Goal: Information Seeking & Learning: Understand process/instructions

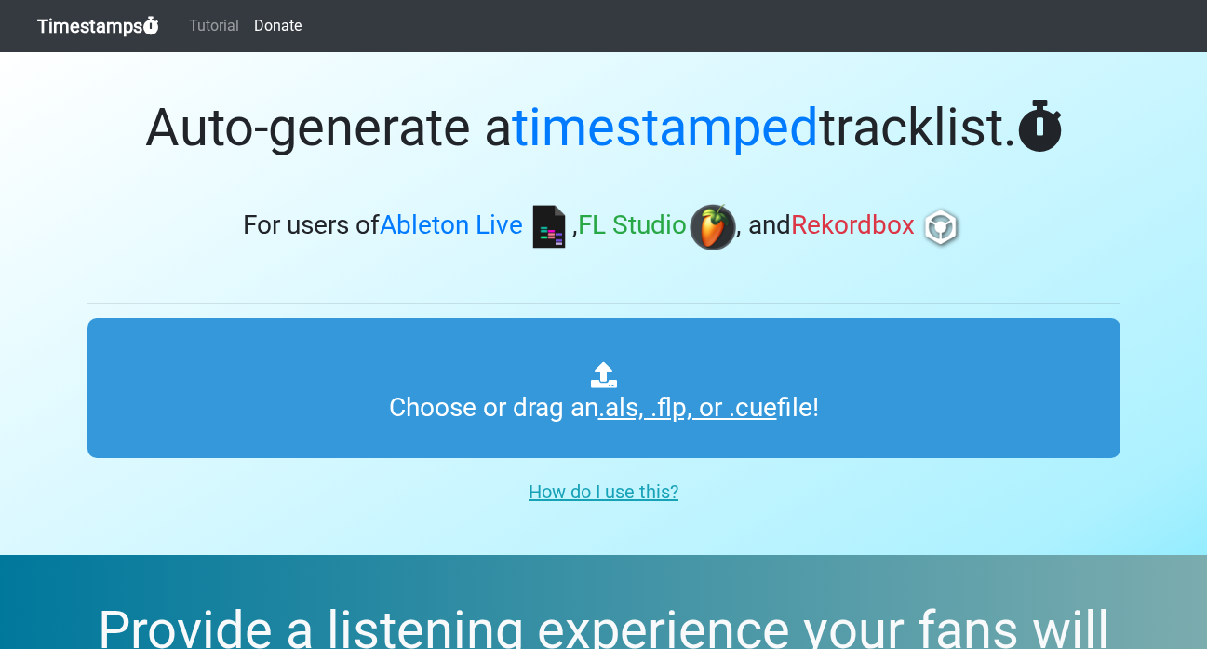
click at [231, 141] on h1 "Auto-generate a timestamped tracklist." at bounding box center [603, 128] width 1033 height 62
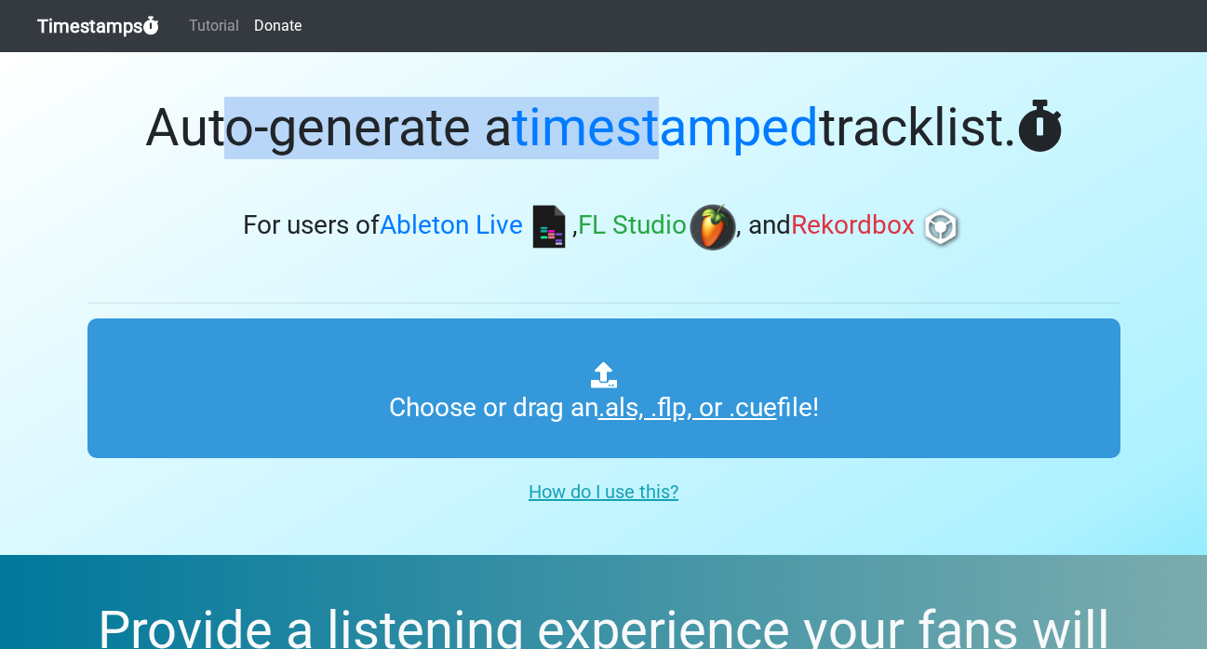
drag, startPoint x: 232, startPoint y: 139, endPoint x: 693, endPoint y: 136, distance: 461.7
click at [668, 136] on h1 "Auto-generate a timestamped tracklist." at bounding box center [603, 128] width 1033 height 62
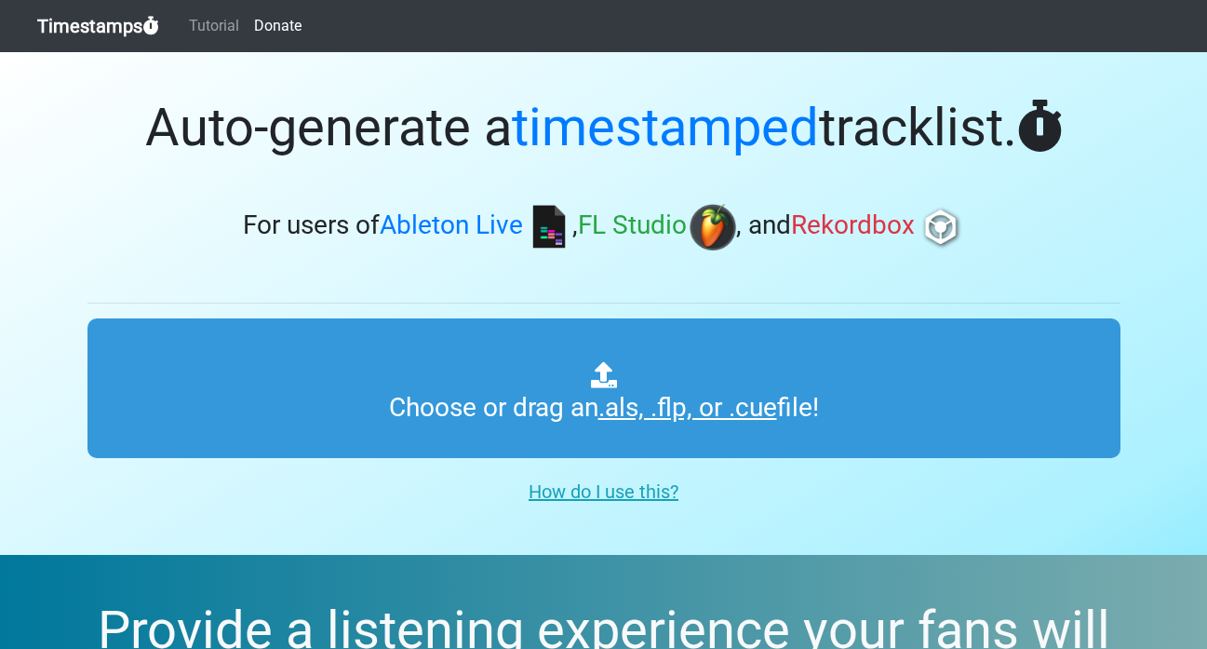
click at [695, 136] on span "timestamped" at bounding box center [665, 127] width 307 height 61
drag, startPoint x: 256, startPoint y: 147, endPoint x: 416, endPoint y: 142, distance: 160.2
click at [408, 144] on h1 "Auto-generate a timestamped tracklist." at bounding box center [603, 128] width 1033 height 62
click at [417, 142] on h1 "Auto-generate a timestamped tracklist." at bounding box center [603, 128] width 1033 height 62
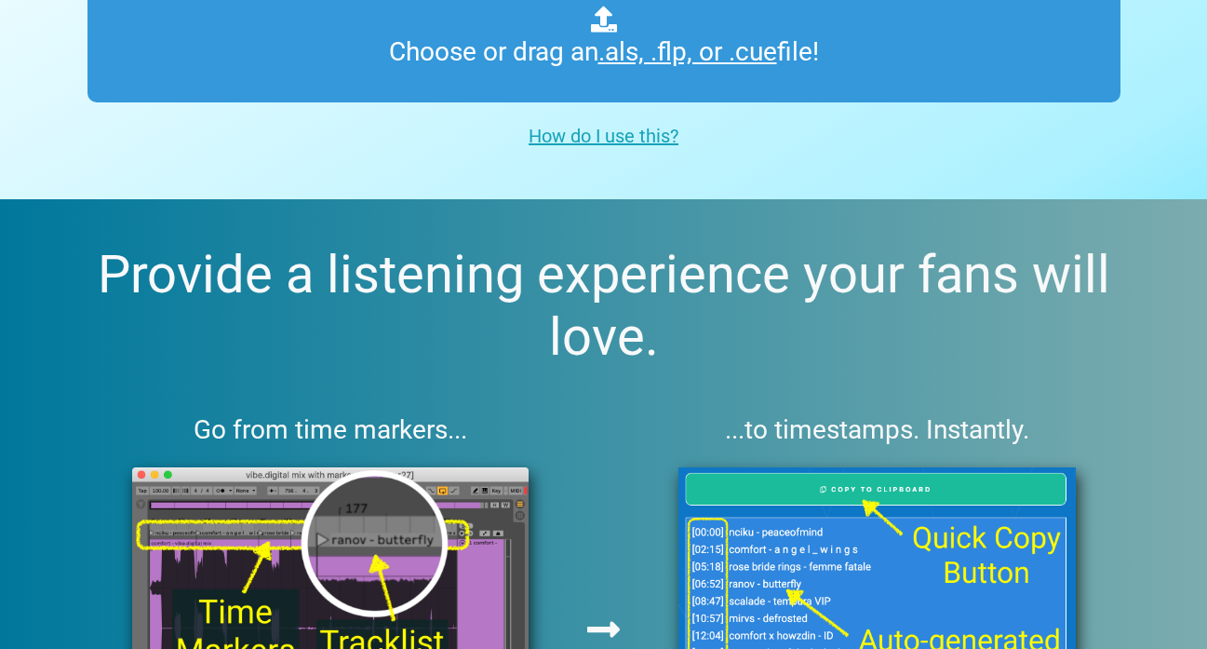
scroll to position [515, 0]
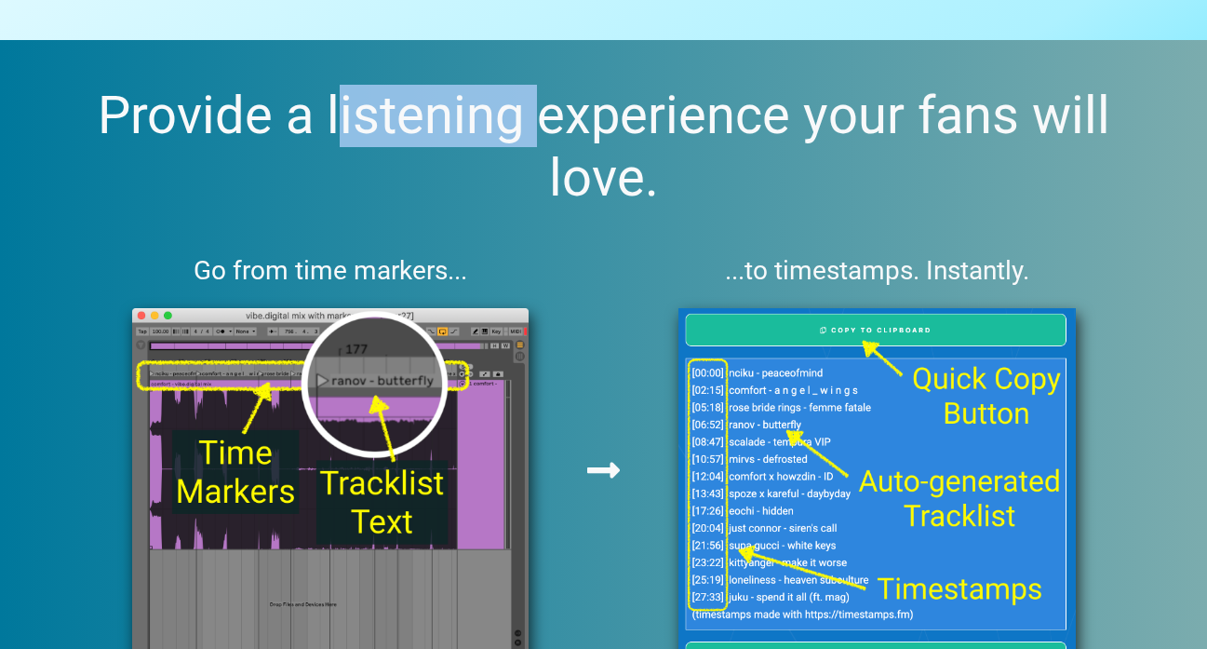
drag, startPoint x: 385, startPoint y: 133, endPoint x: 503, endPoint y: 130, distance: 117.3
click at [495, 132] on h2 "Provide a listening experience your fans will love." at bounding box center [604, 147] width 1118 height 125
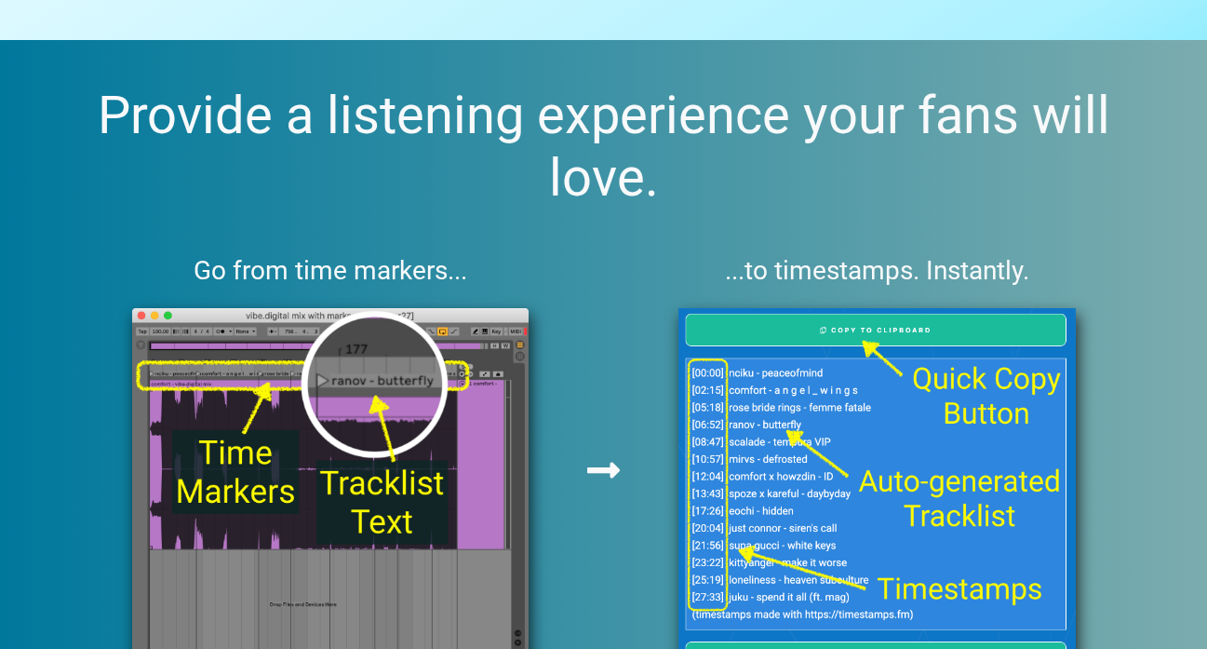
click at [508, 128] on h2 "Provide a listening experience your fans will love." at bounding box center [604, 147] width 1118 height 125
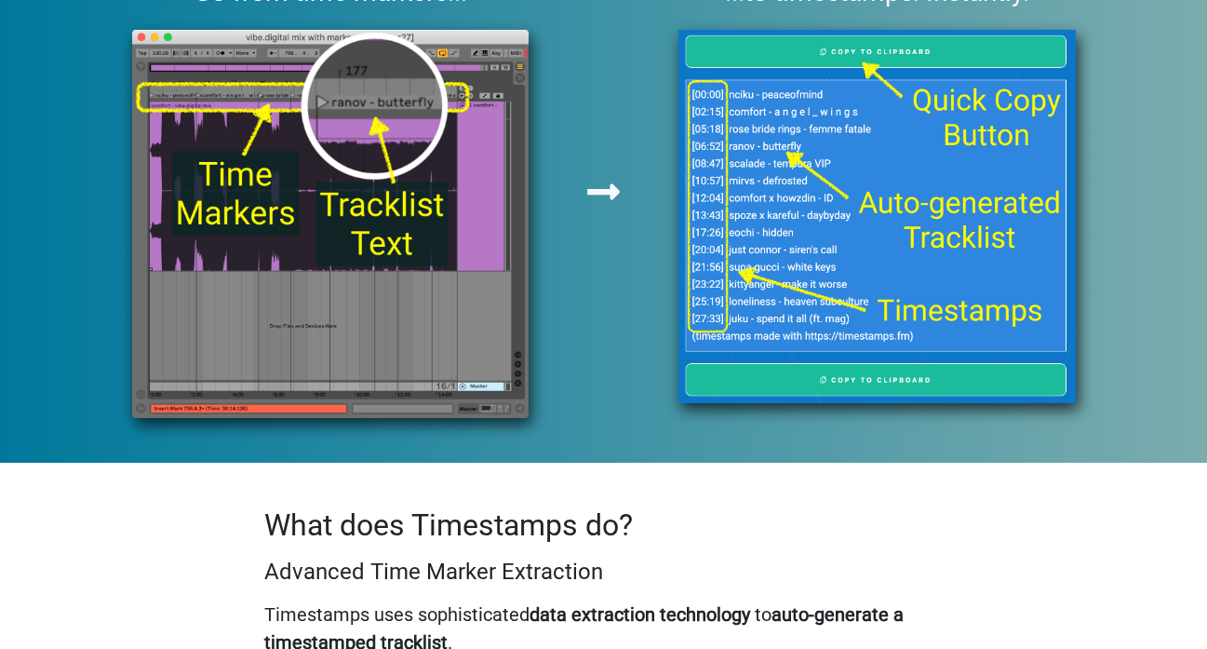
scroll to position [1029, 0]
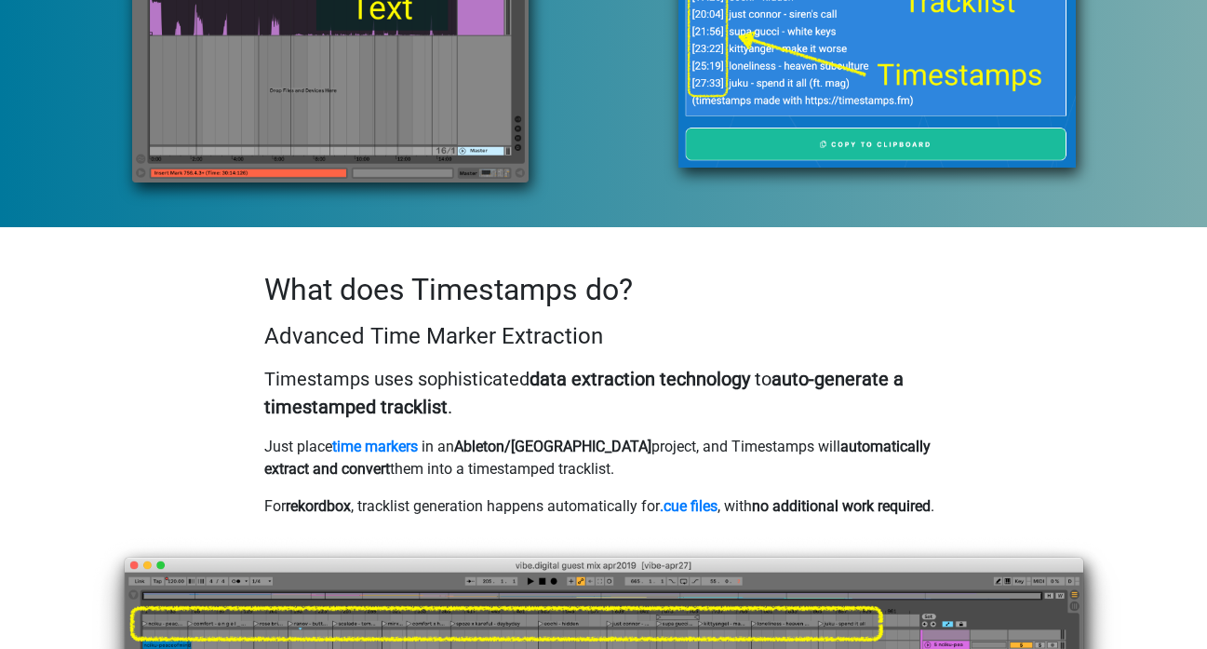
drag, startPoint x: 408, startPoint y: 298, endPoint x: 415, endPoint y: 310, distance: 14.2
click at [415, 310] on div "What does Timestamps do? Advanced Time Marker Extraction Timestamps uses sophis…" at bounding box center [603, 402] width 707 height 260
click at [417, 365] on p "Timestamps uses sophisticated data extraction technology to auto-generate a tim…" at bounding box center [604, 393] width 680 height 56
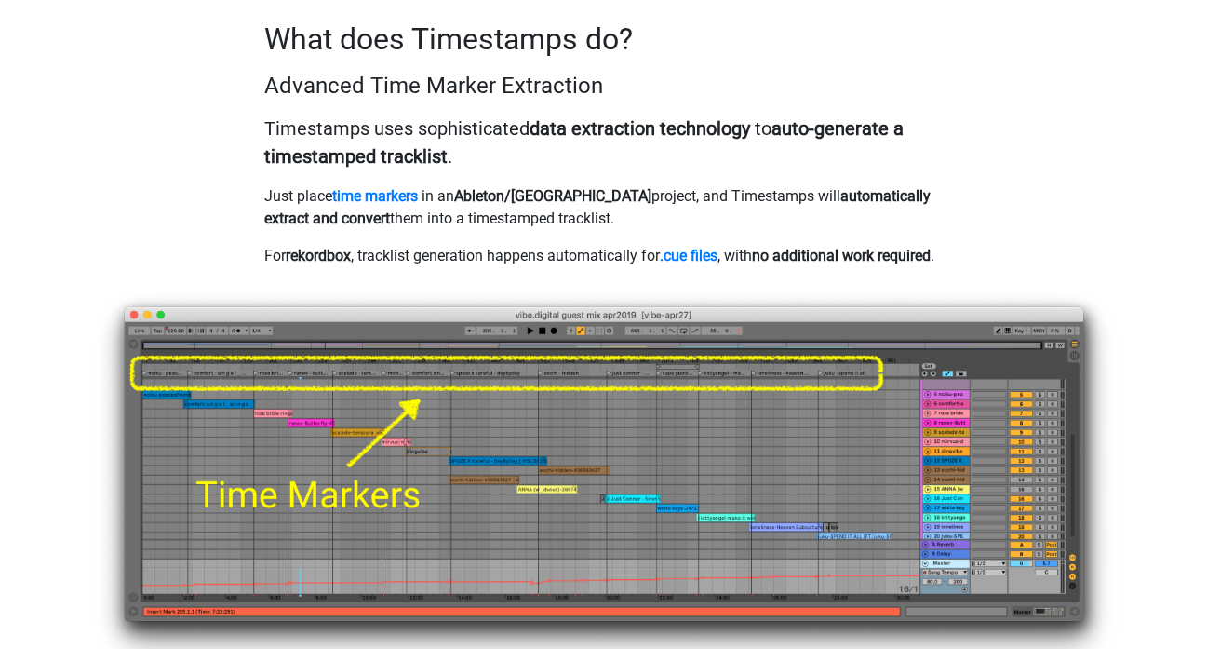
scroll to position [1138, 0]
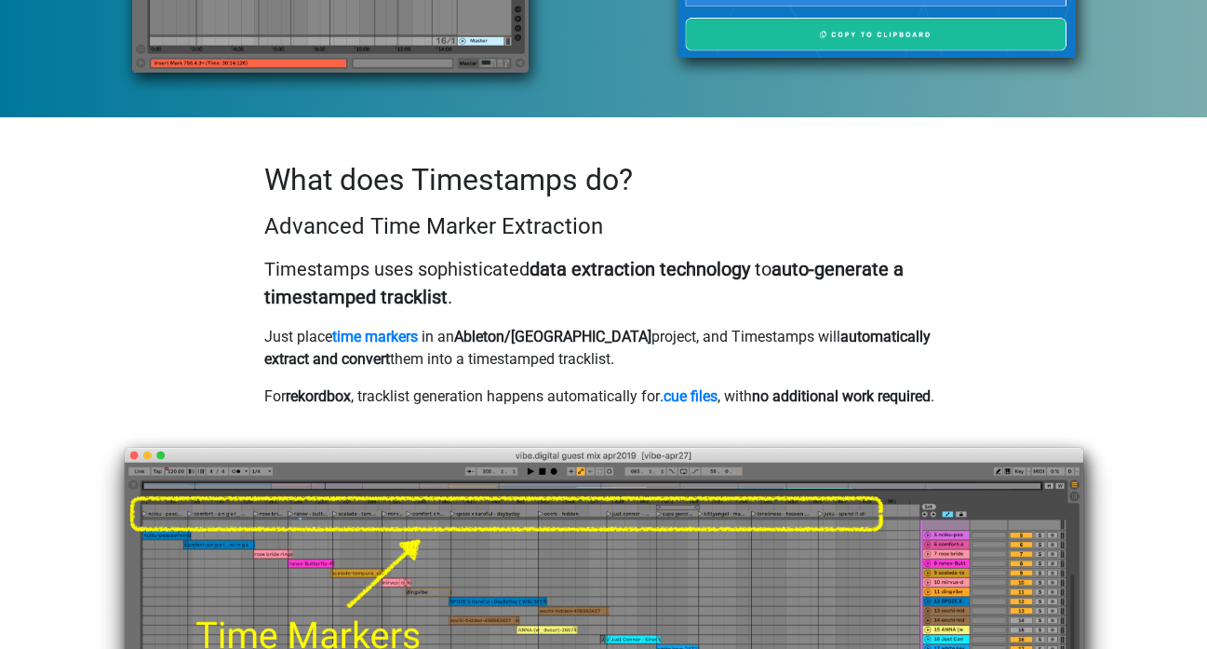
click at [296, 162] on h2 "What does Timestamps do?" at bounding box center [604, 179] width 680 height 35
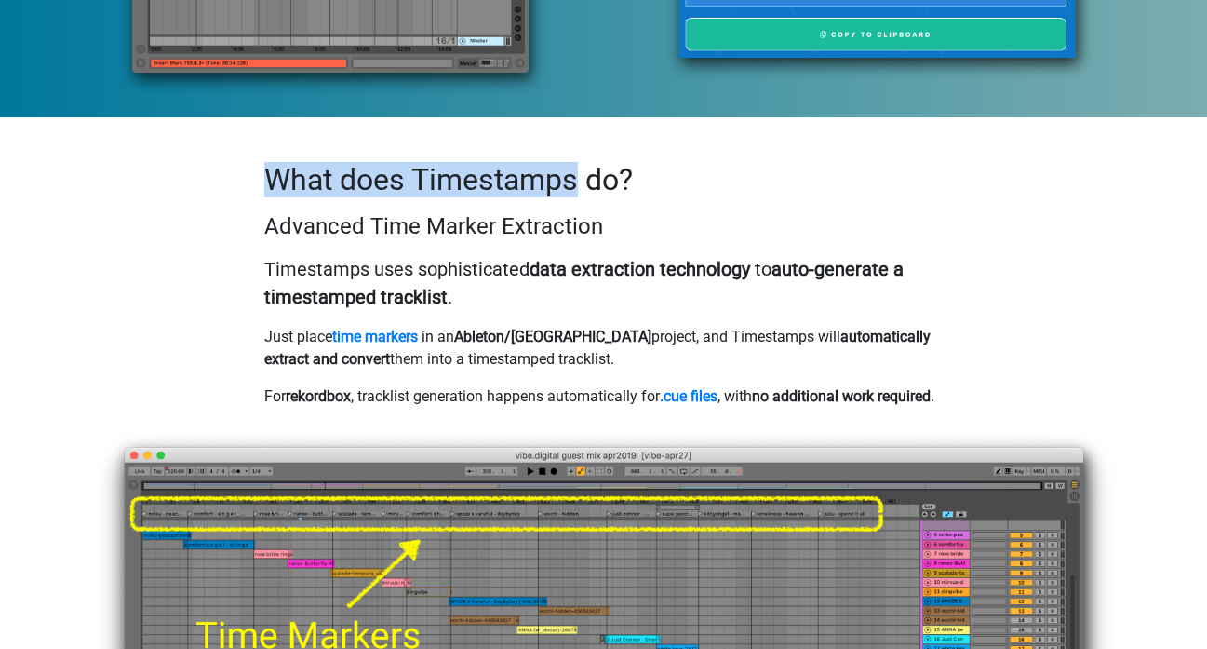
drag, startPoint x: 296, startPoint y: 113, endPoint x: 446, endPoint y: 120, distance: 150.1
click at [446, 162] on h2 "What does Timestamps do?" at bounding box center [604, 179] width 680 height 35
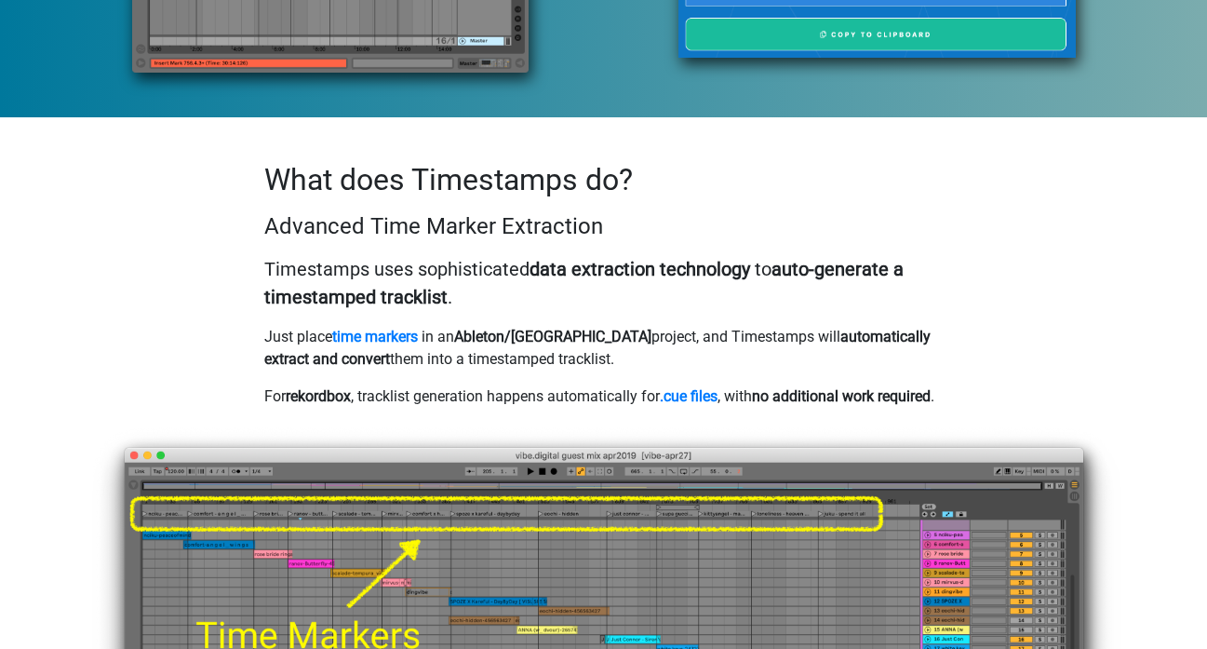
click at [477, 255] on p "Timestamps uses sophisticated data extraction technology to auto-generate a tim…" at bounding box center [604, 283] width 680 height 56
click at [312, 387] on strong "rekordbox" at bounding box center [318, 396] width 65 height 18
drag, startPoint x: 312, startPoint y: 336, endPoint x: 457, endPoint y: 336, distance: 145.2
click at [456, 385] on p "For rekordbox , tracklist generation happens automatically for .cue files , wit…" at bounding box center [604, 396] width 680 height 22
click at [457, 385] on p "For rekordbox , tracklist generation happens automatically for .cue files , wit…" at bounding box center [604, 396] width 680 height 22
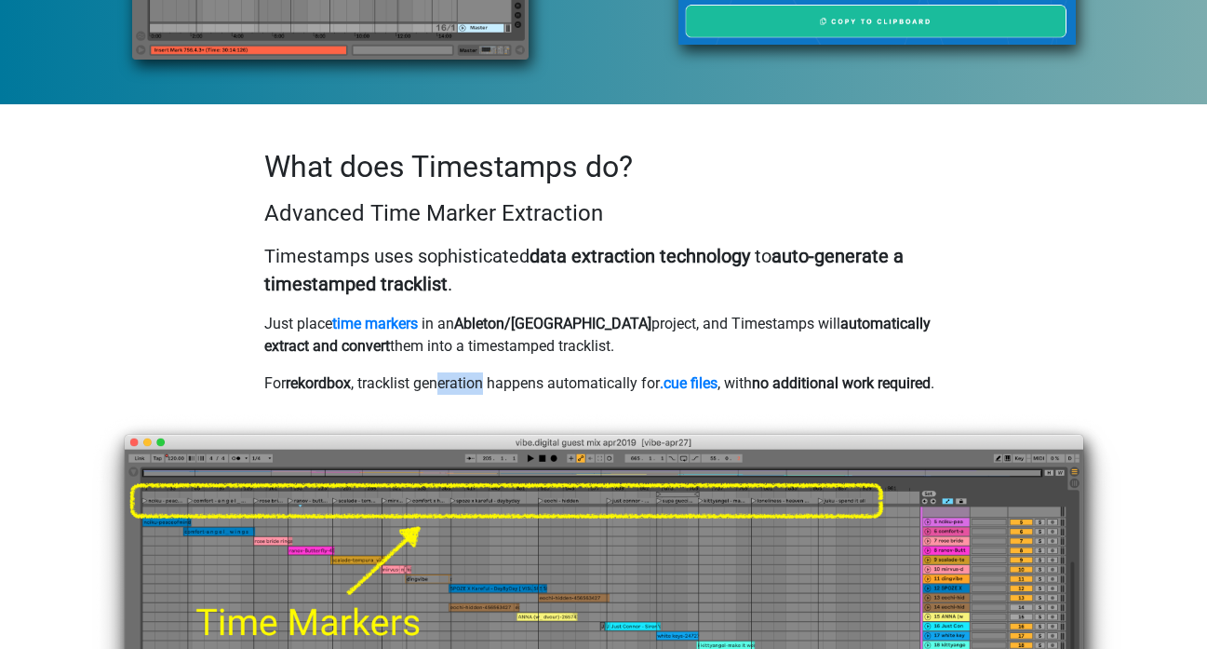
scroll to position [1023, 0]
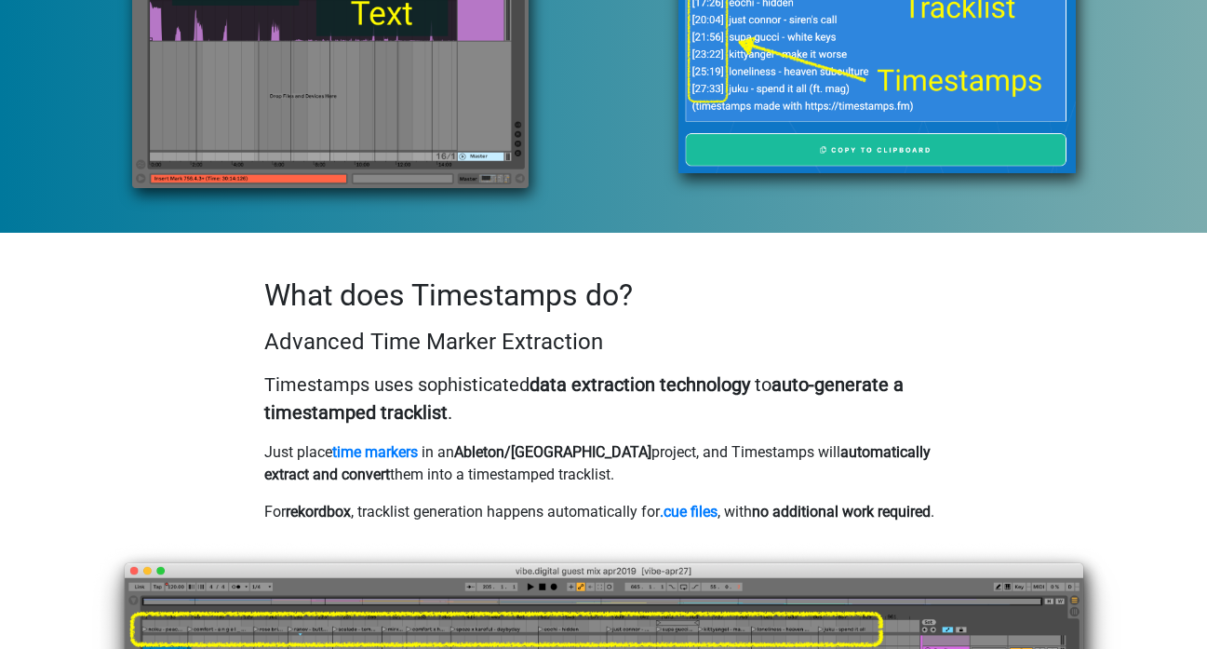
click at [304, 277] on h2 "What does Timestamps do?" at bounding box center [604, 294] width 680 height 35
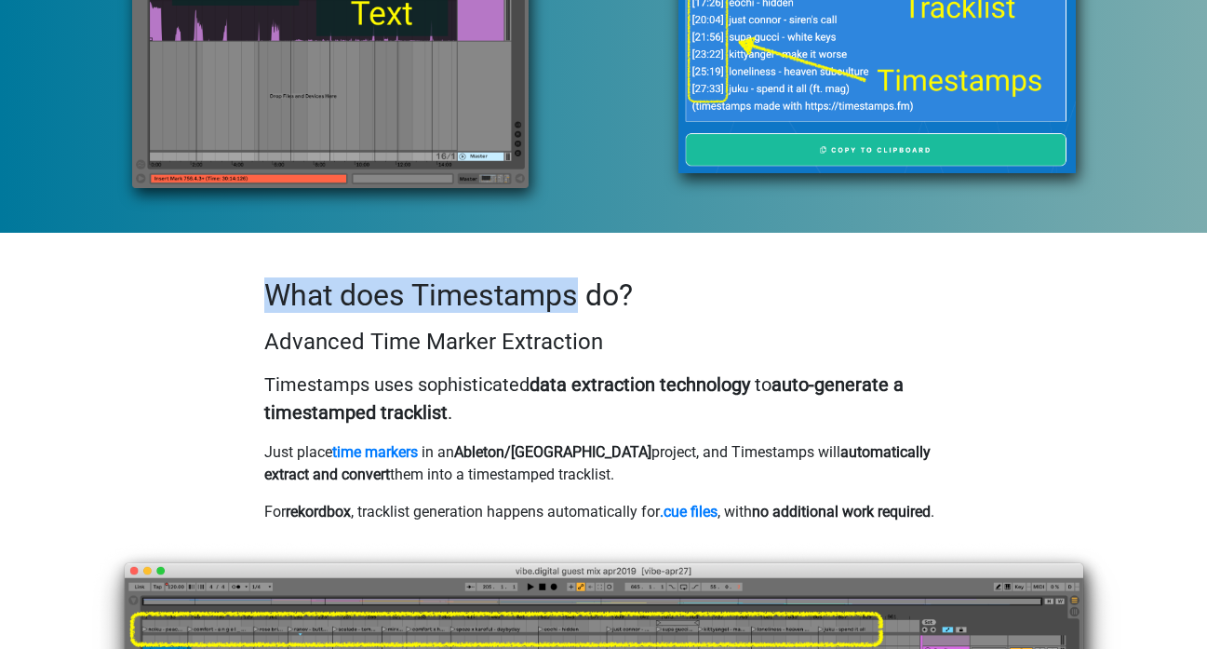
drag, startPoint x: 303, startPoint y: 236, endPoint x: 513, endPoint y: 237, distance: 210.4
click at [513, 277] on h2 "What does Timestamps do?" at bounding box center [604, 294] width 680 height 35
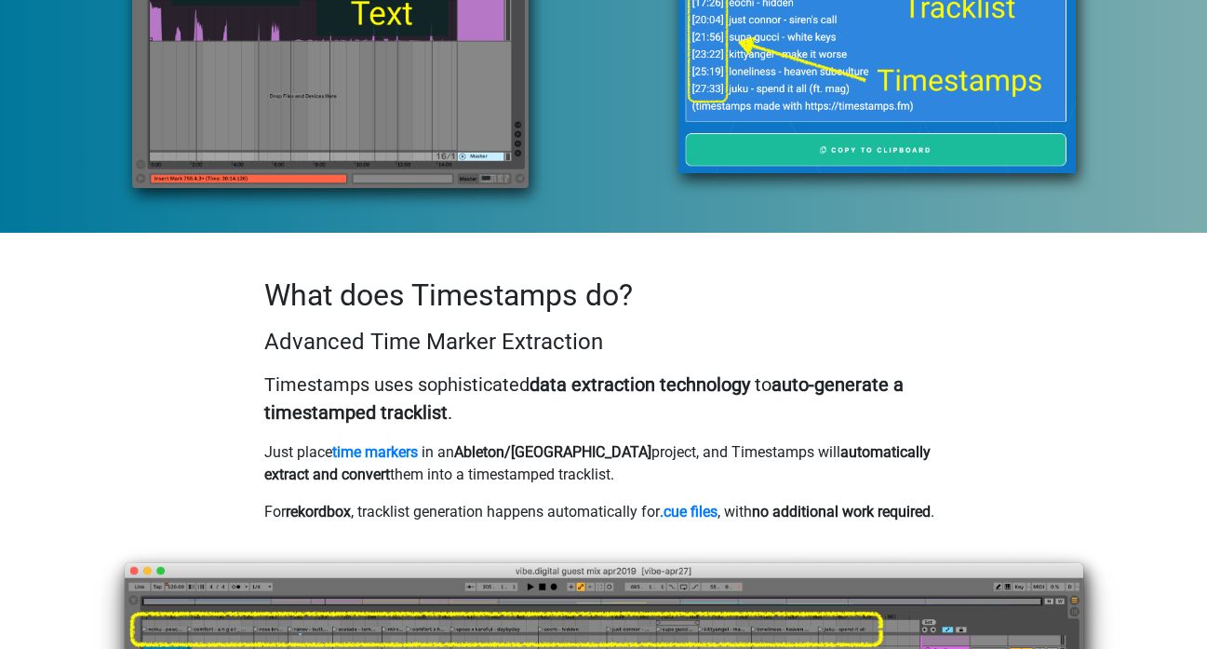
click at [513, 277] on h2 "What does Timestamps do?" at bounding box center [604, 294] width 680 height 35
click at [320, 329] on h4 "Advanced Time Marker Extraction" at bounding box center [604, 342] width 680 height 27
drag, startPoint x: 321, startPoint y: 281, endPoint x: 470, endPoint y: 277, distance: 149.0
click at [458, 329] on h4 "Advanced Time Marker Extraction" at bounding box center [604, 342] width 680 height 27
click at [472, 329] on h4 "Advanced Time Marker Extraction" at bounding box center [604, 342] width 680 height 27
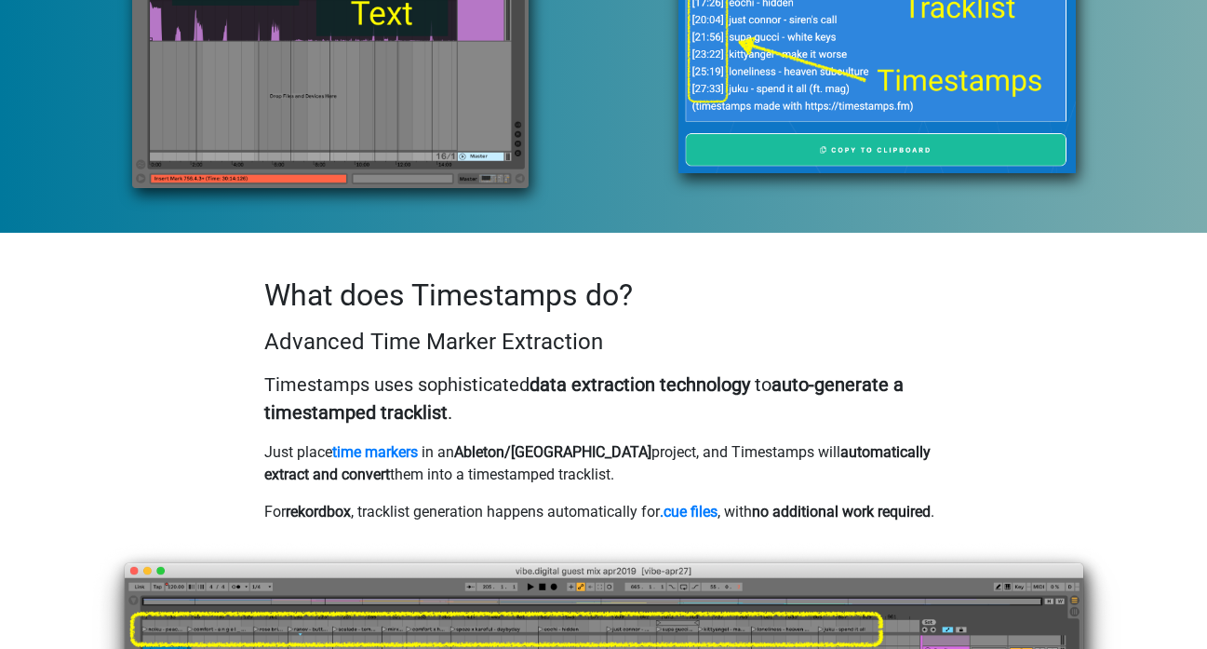
click at [316, 370] on p "Timestamps uses sophisticated data extraction technology to auto-generate a tim…" at bounding box center [604, 398] width 680 height 56
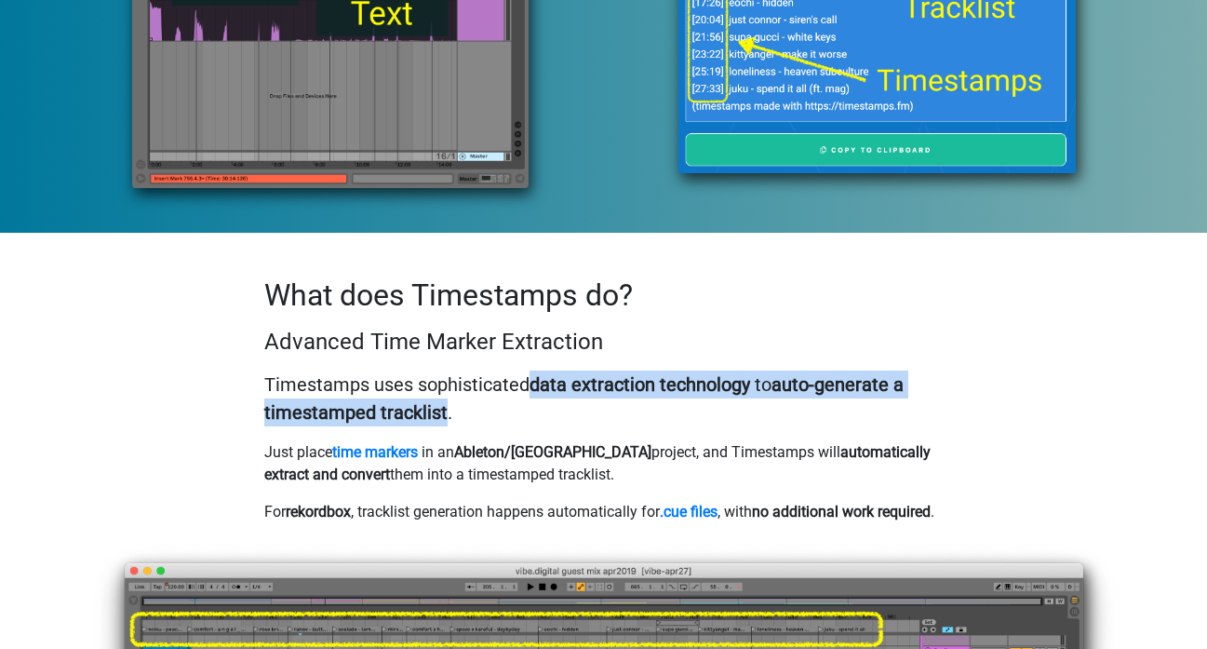
drag, startPoint x: 316, startPoint y: 330, endPoint x: 405, endPoint y: 339, distance: 89.8
click at [405, 370] on p "Timestamps uses sophisticated data extraction technology to auto-generate a tim…" at bounding box center [604, 398] width 680 height 56
click at [421, 373] on strong "auto-generate a timestamped tracklist" at bounding box center [583, 398] width 639 height 50
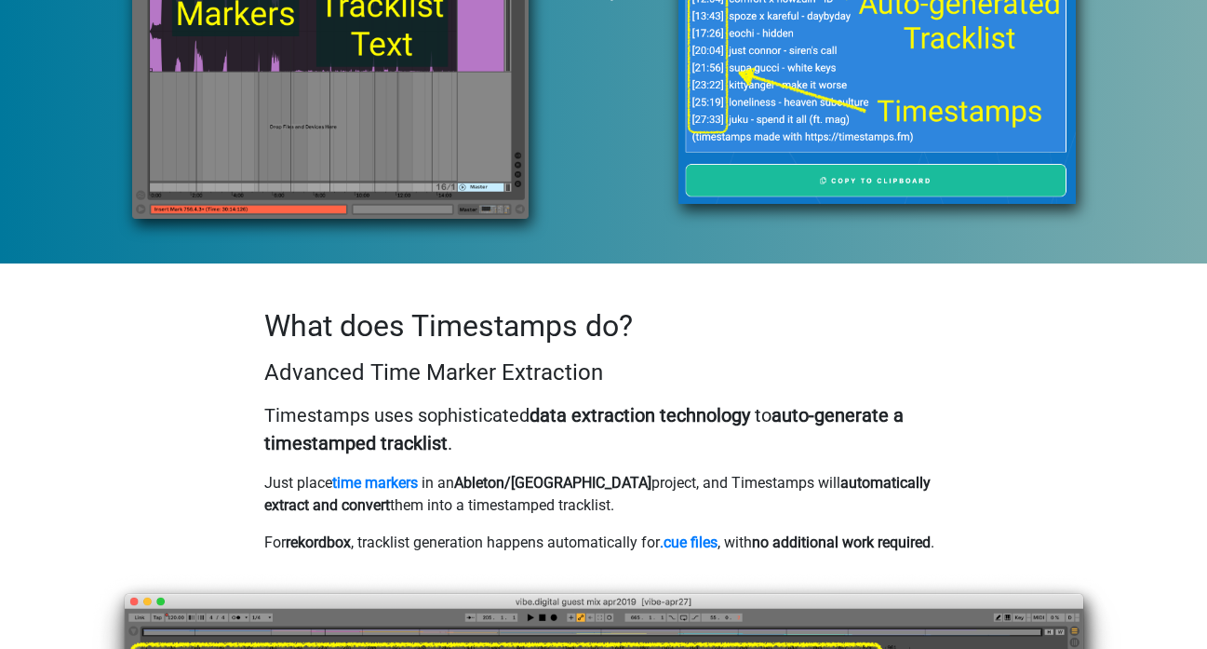
scroll to position [988, 0]
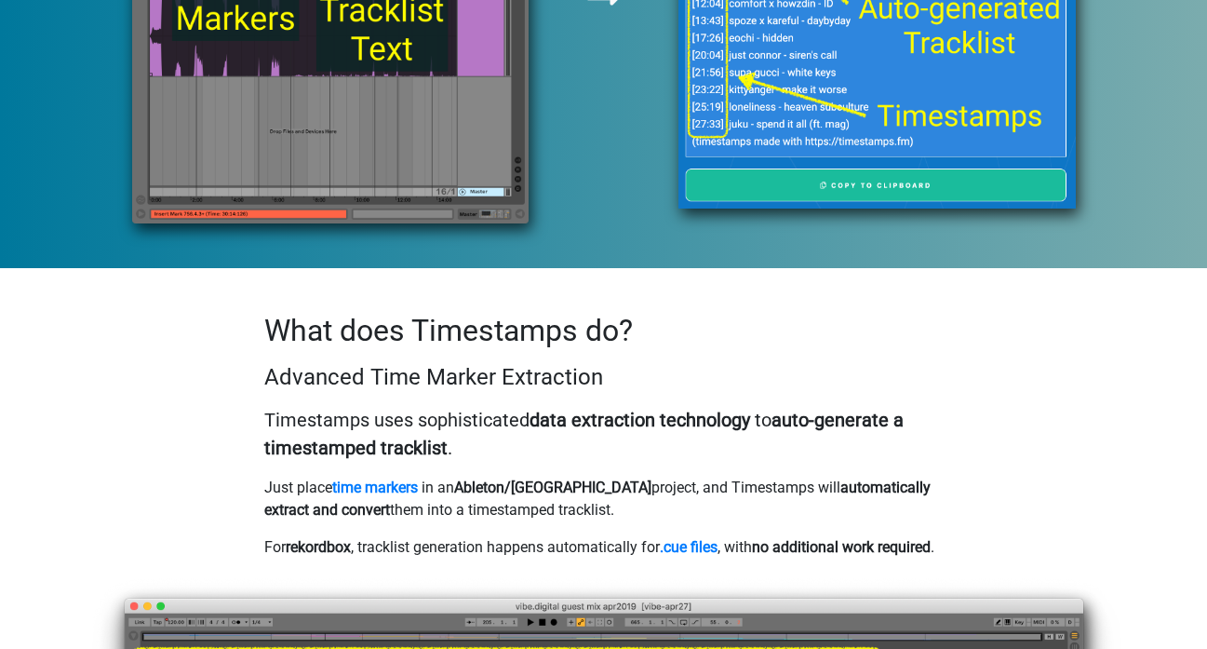
click at [478, 406] on p "Timestamps uses sophisticated data extraction technology to auto-generate a tim…" at bounding box center [604, 434] width 680 height 56
drag, startPoint x: 478, startPoint y: 360, endPoint x: 597, endPoint y: 360, distance: 119.1
click at [597, 406] on p "Timestamps uses sophisticated data extraction technology to auto-generate a tim…" at bounding box center [604, 434] width 680 height 56
click at [602, 409] on strong "data extraction technology" at bounding box center [640, 420] width 221 height 22
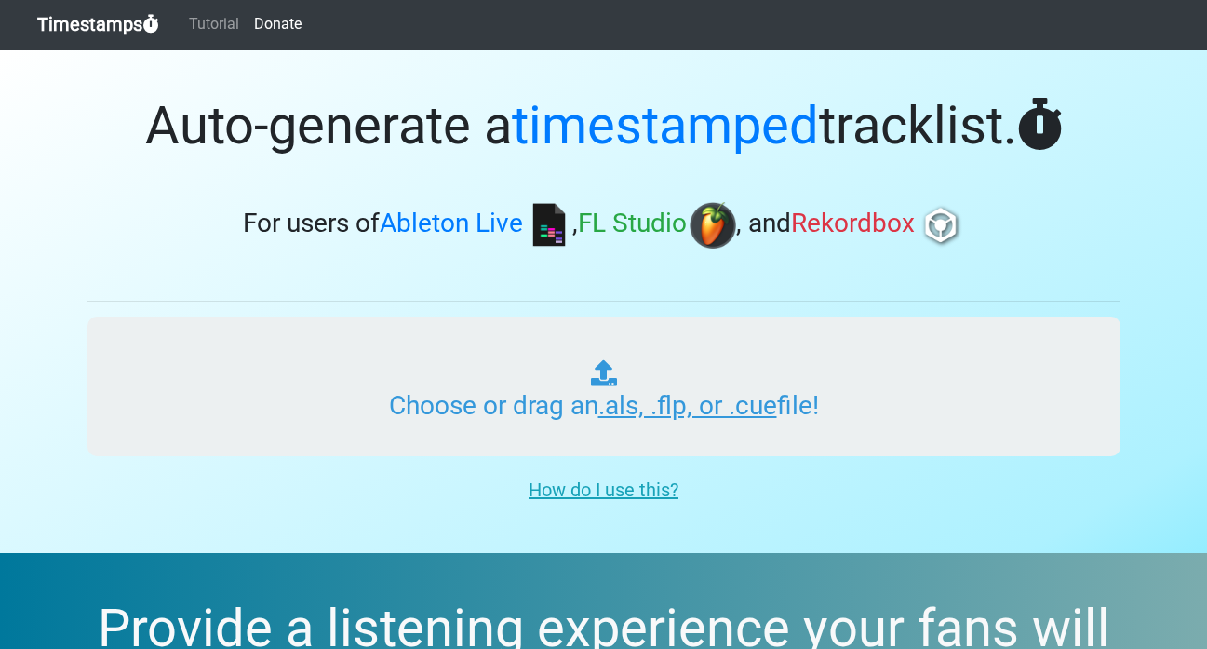
scroll to position [0, 0]
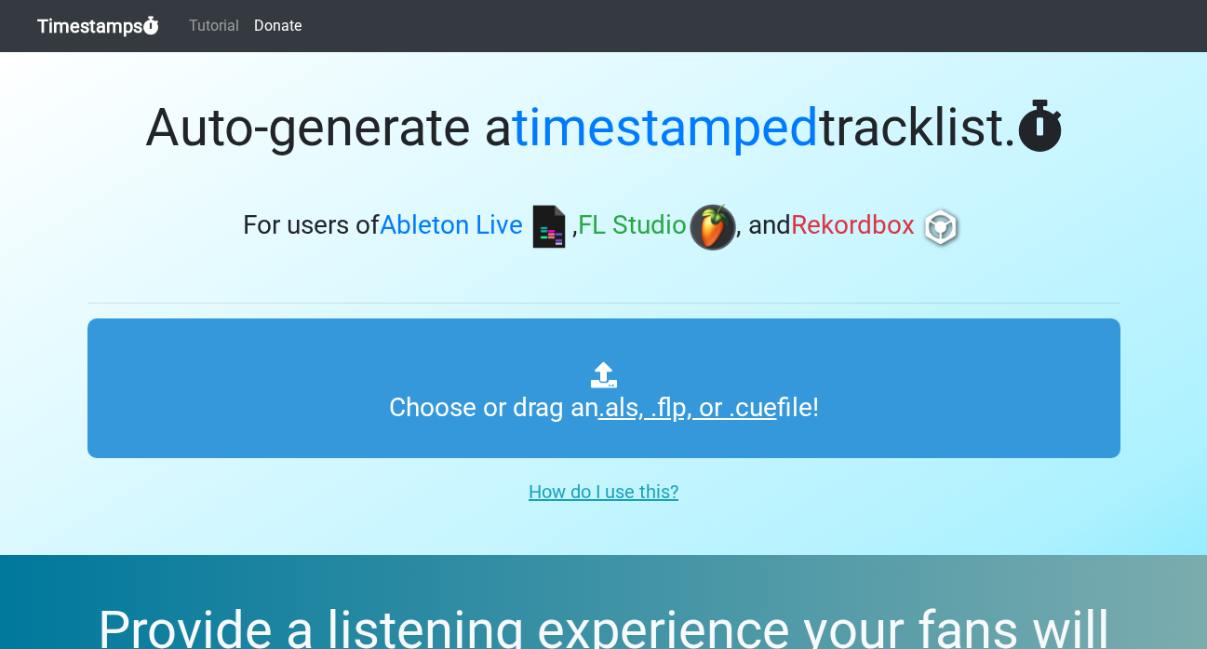
click at [419, 128] on h1 "Auto-generate a timestamped tracklist." at bounding box center [603, 128] width 1033 height 62
